Goal: Information Seeking & Learning: Learn about a topic

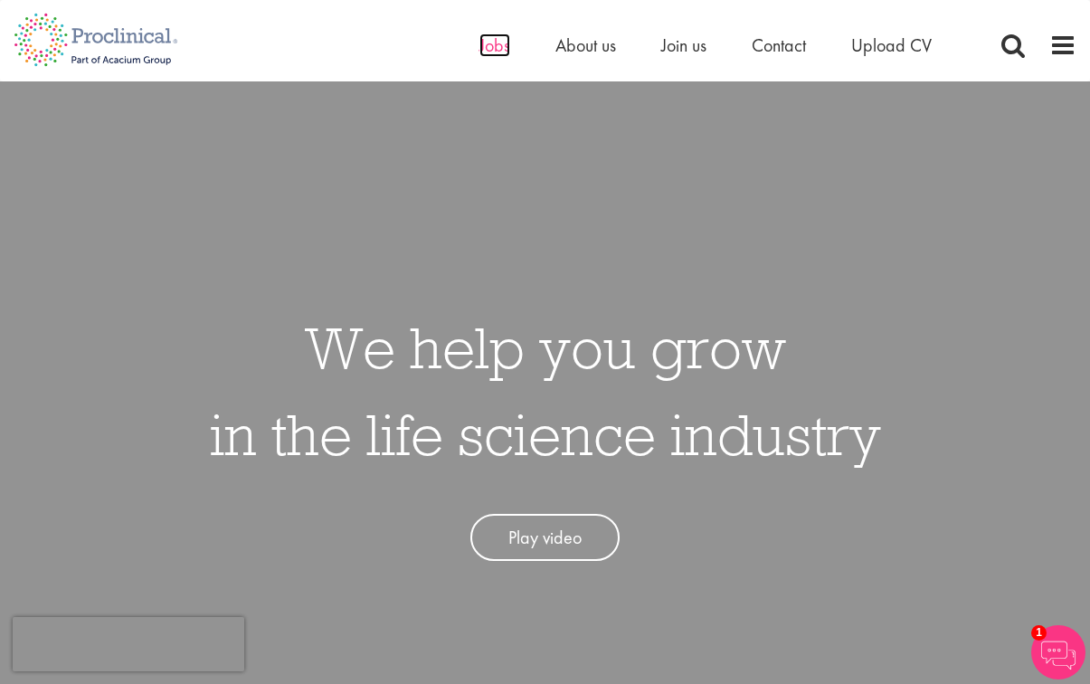
click at [488, 55] on span "Jobs" at bounding box center [494, 45] width 31 height 24
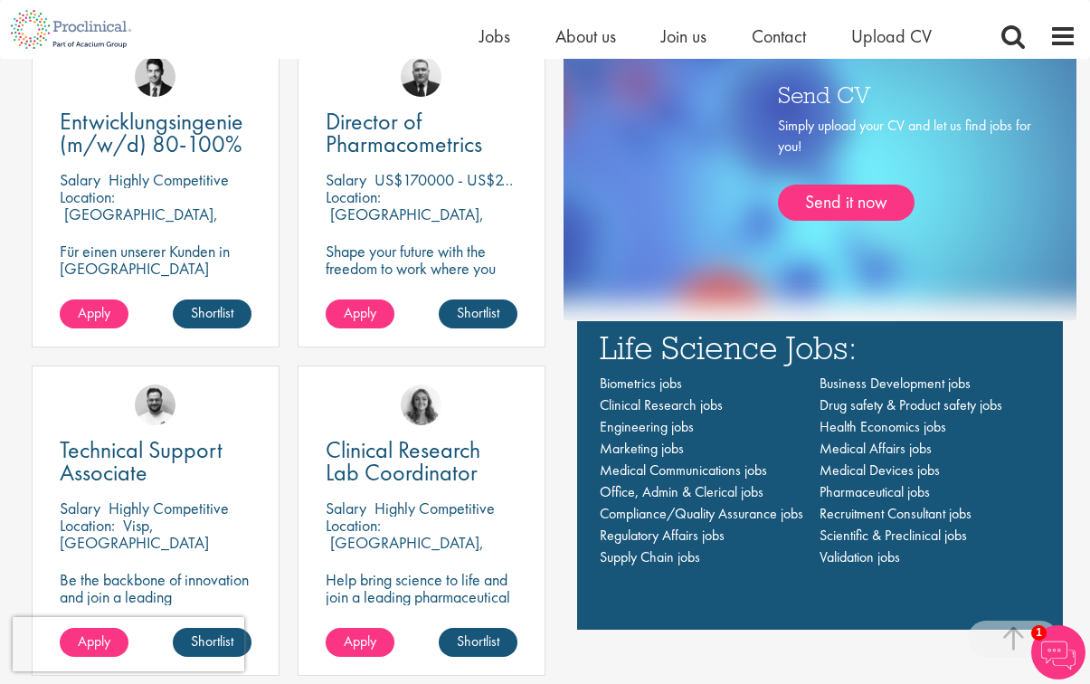
scroll to position [1192, 0]
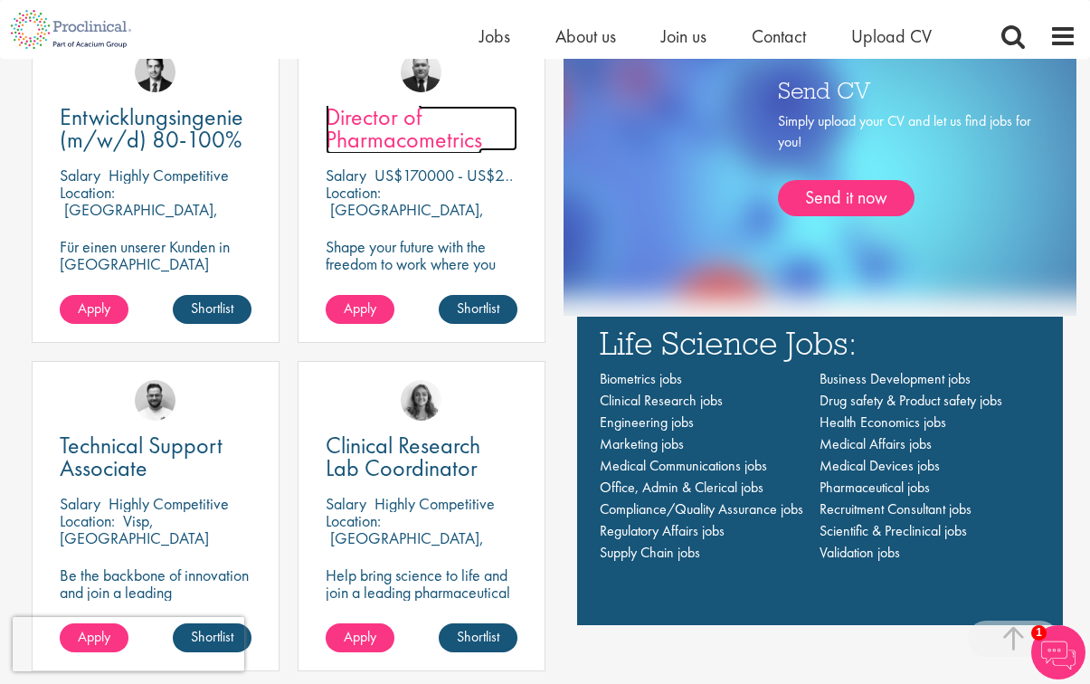
click at [445, 143] on span "Director of Pharmacometrics" at bounding box center [404, 127] width 156 height 53
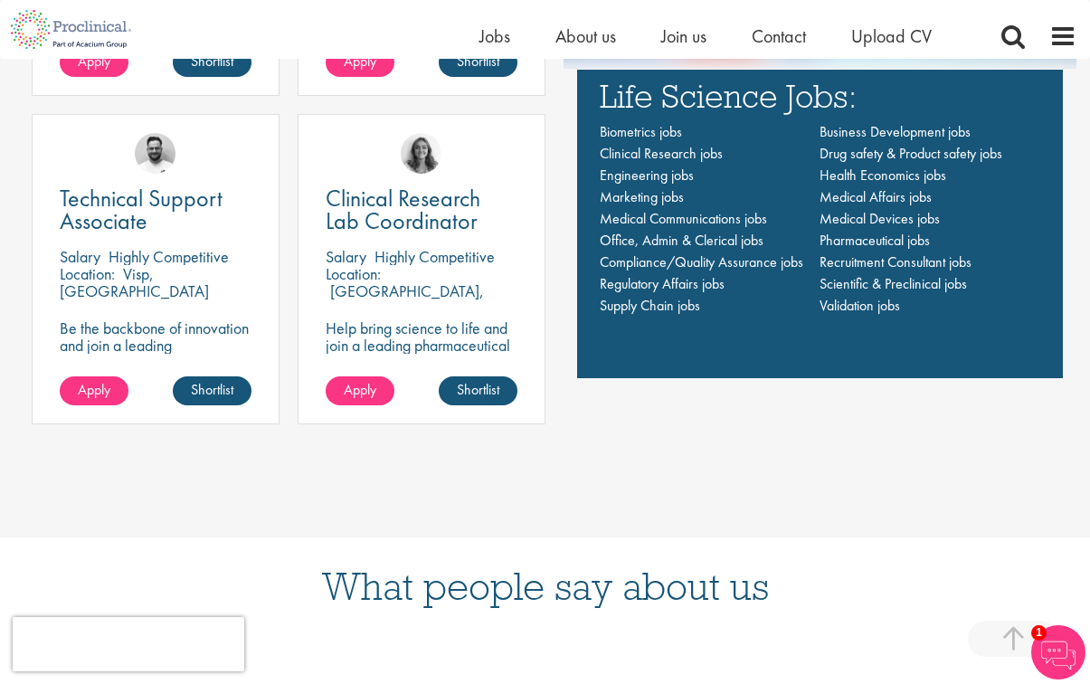
scroll to position [1296, 0]
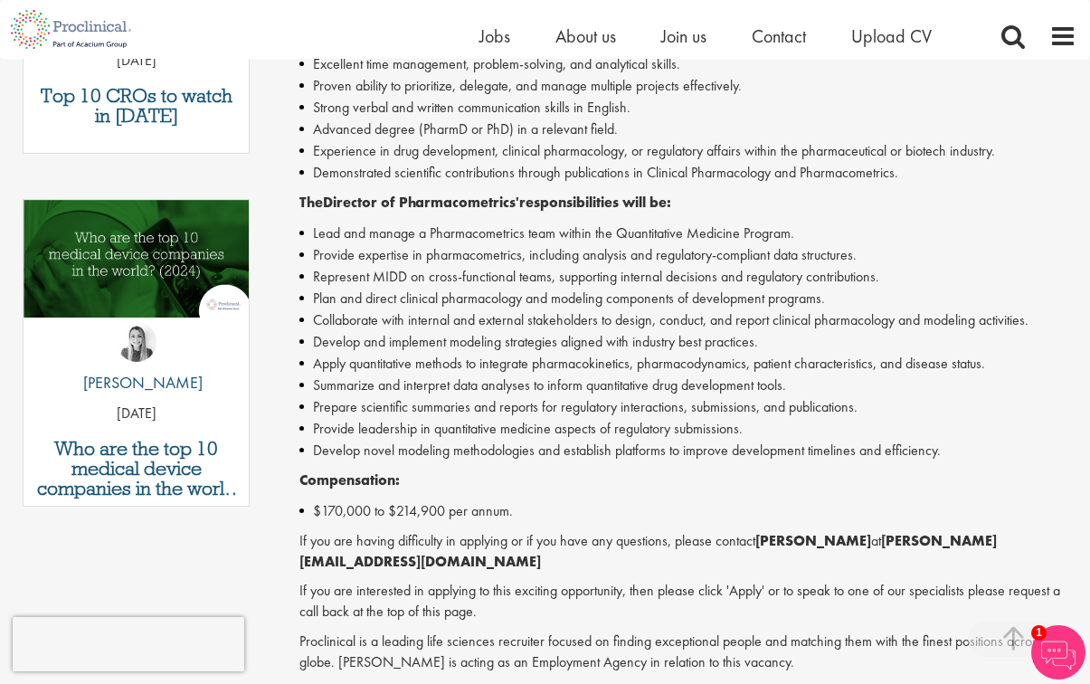
scroll to position [858, 0]
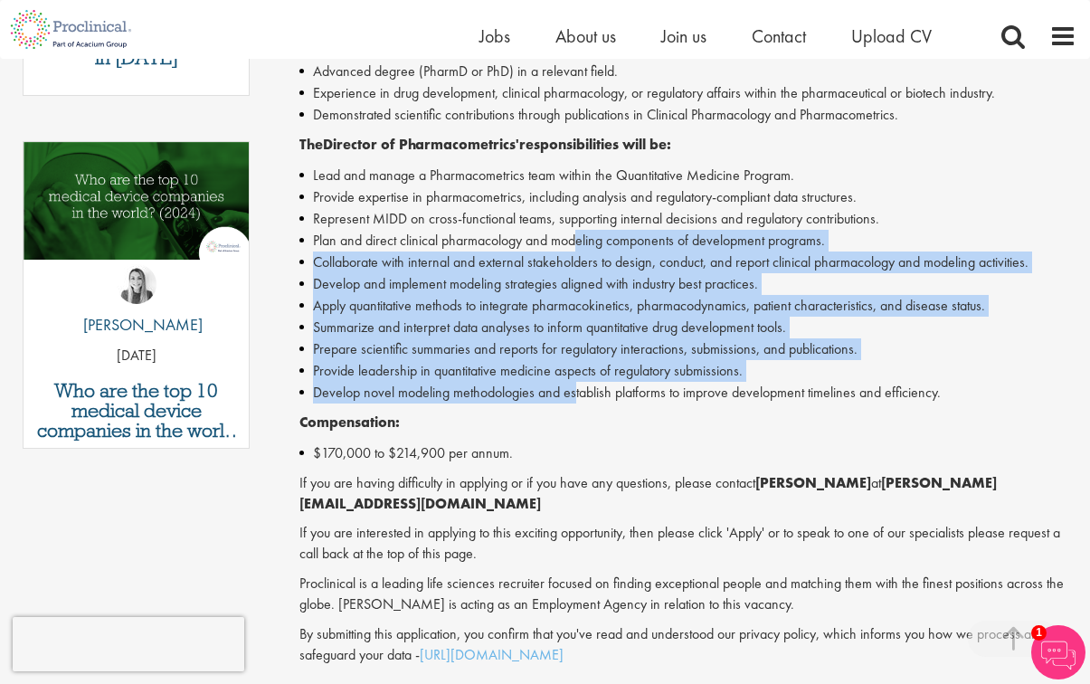
drag, startPoint x: 577, startPoint y: 400, endPoint x: 582, endPoint y: 239, distance: 161.1
click at [582, 239] on ul "Lead and manage a Pharmacometrics team within the Quantitative Medicine Program…" at bounding box center [687, 284] width 777 height 239
click at [569, 331] on li "Summarize and interpret data analyses to inform quantitative drug development t…" at bounding box center [687, 328] width 777 height 22
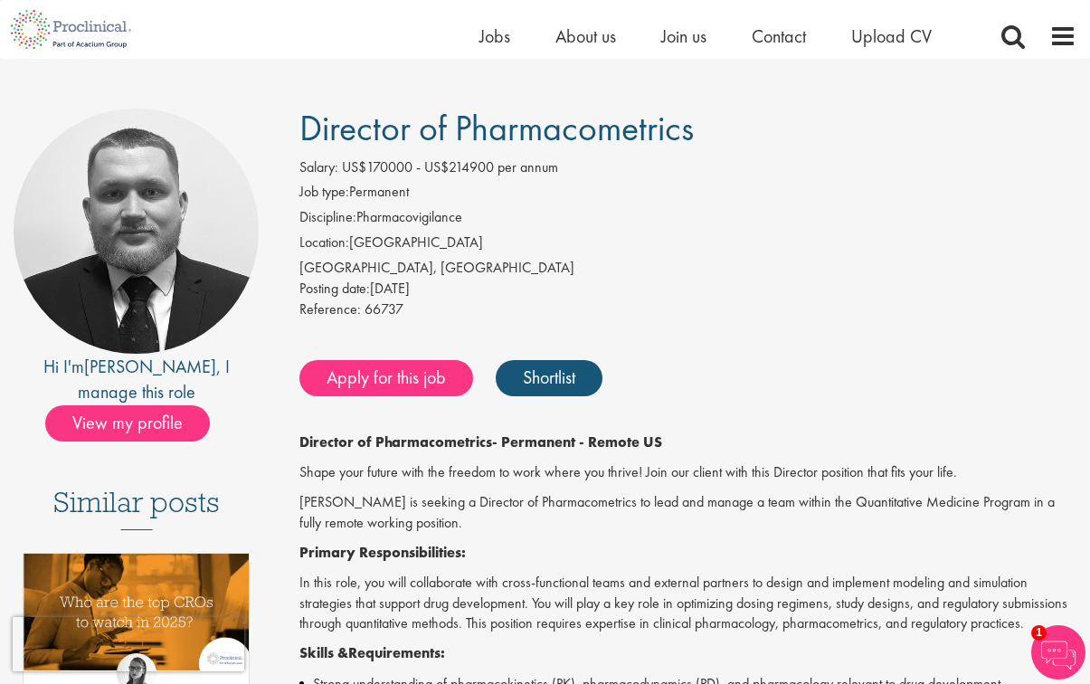
scroll to position [25, 0]
